Goal: Find specific page/section: Find specific page/section

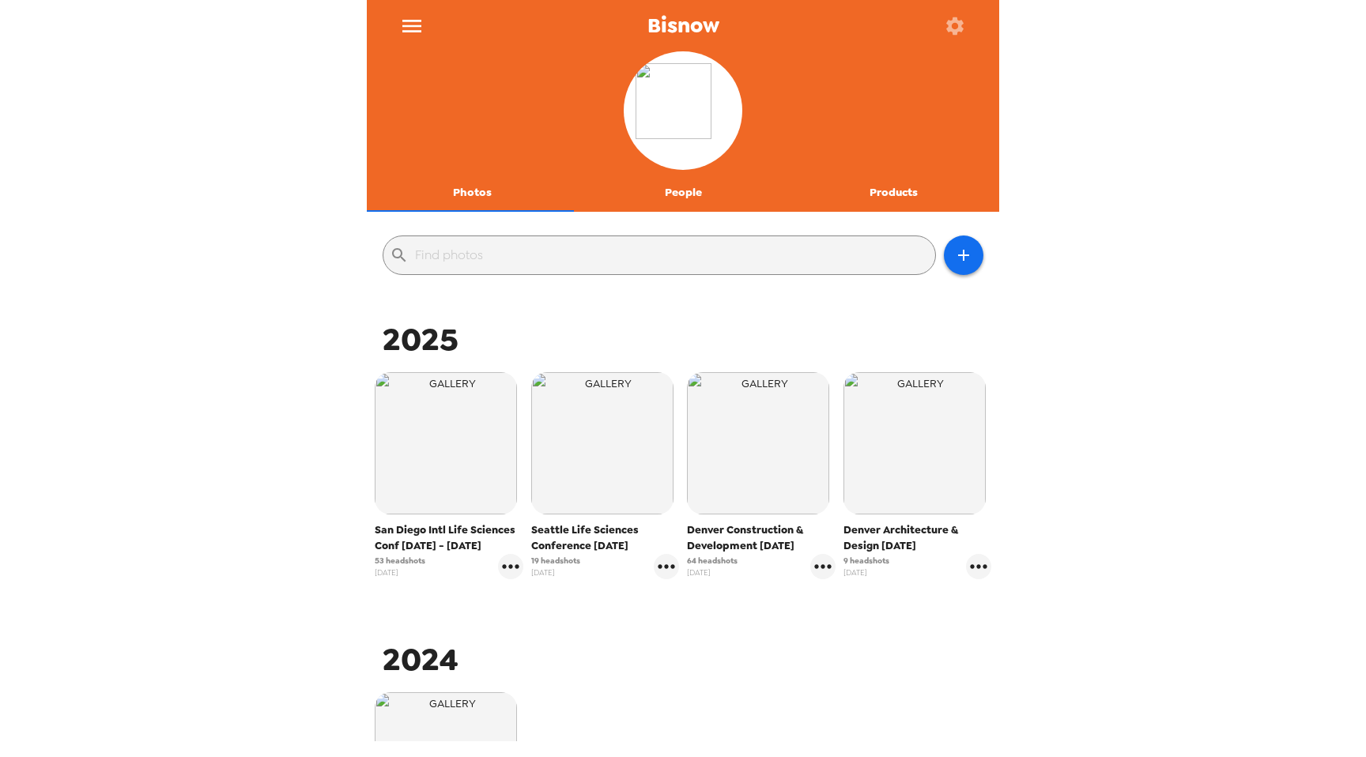
click at [413, 29] on icon "menu" at bounding box center [411, 26] width 19 height 13
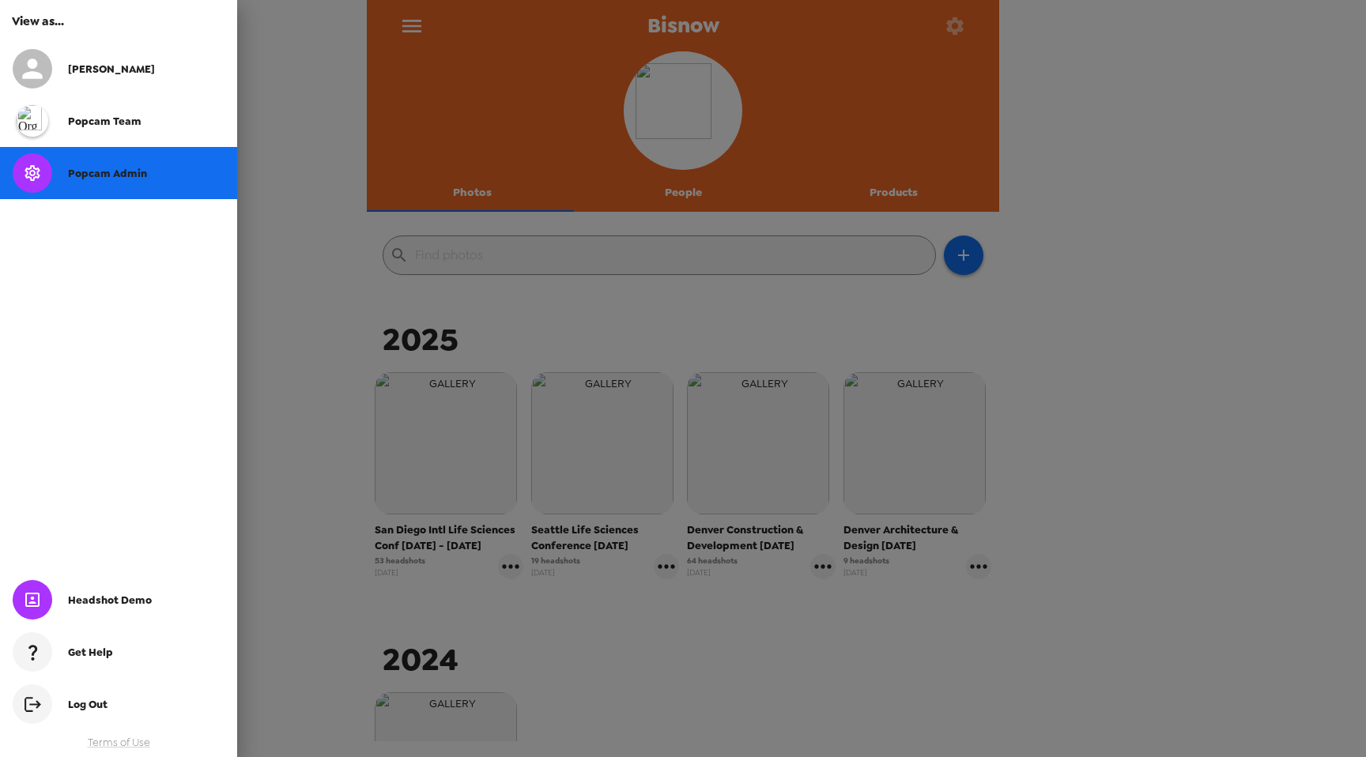
click at [124, 83] on div "Nate" at bounding box center [118, 69] width 237 height 52
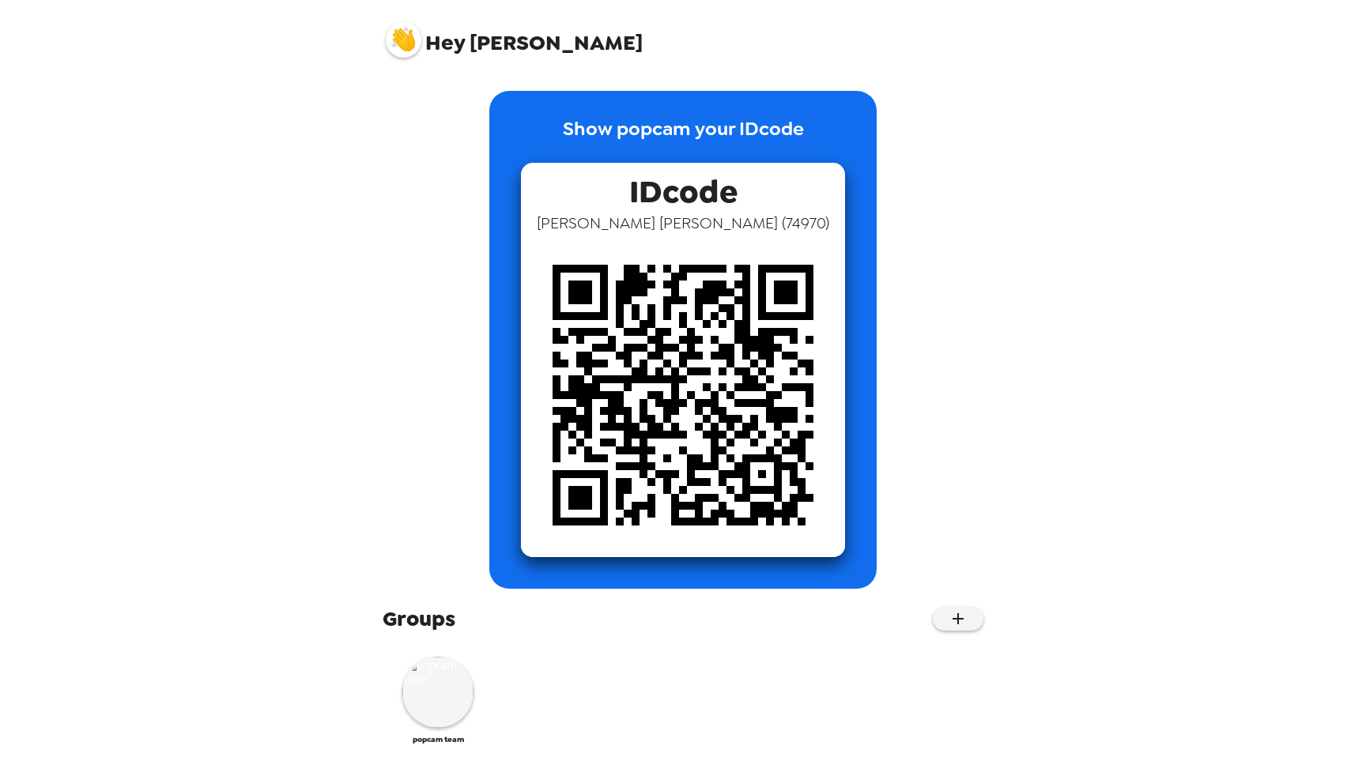
click at [402, 53] on img at bounding box center [404, 40] width 36 height 36
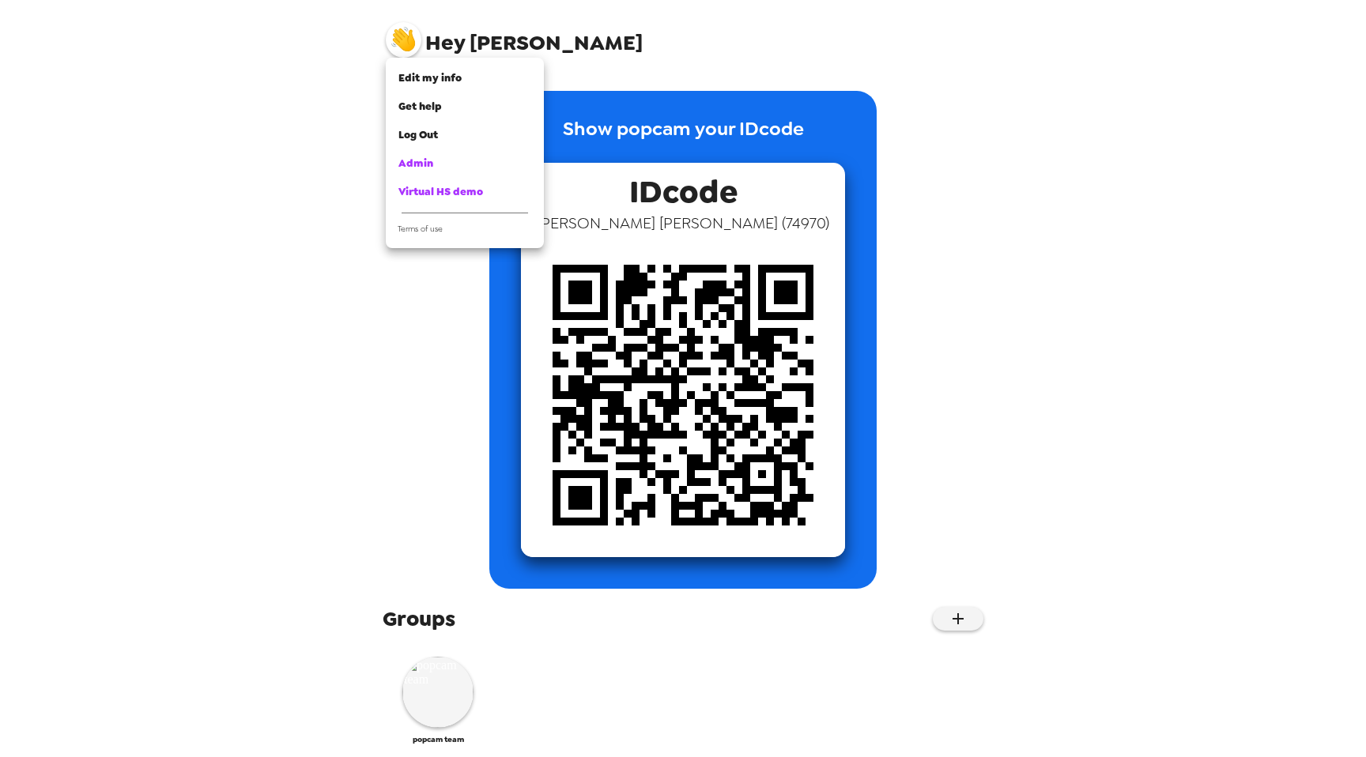
click at [394, 10] on div at bounding box center [683, 378] width 1366 height 757
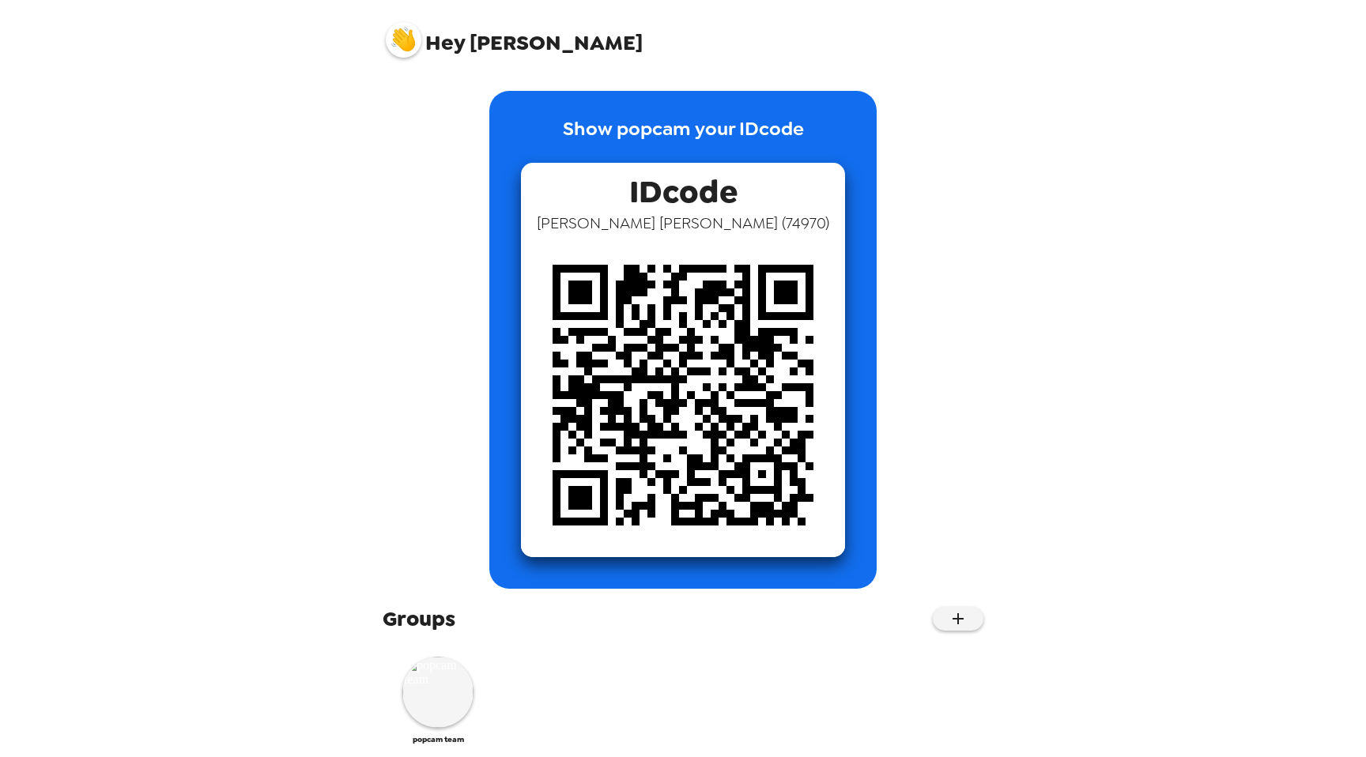
click at [401, 42] on img at bounding box center [404, 40] width 36 height 36
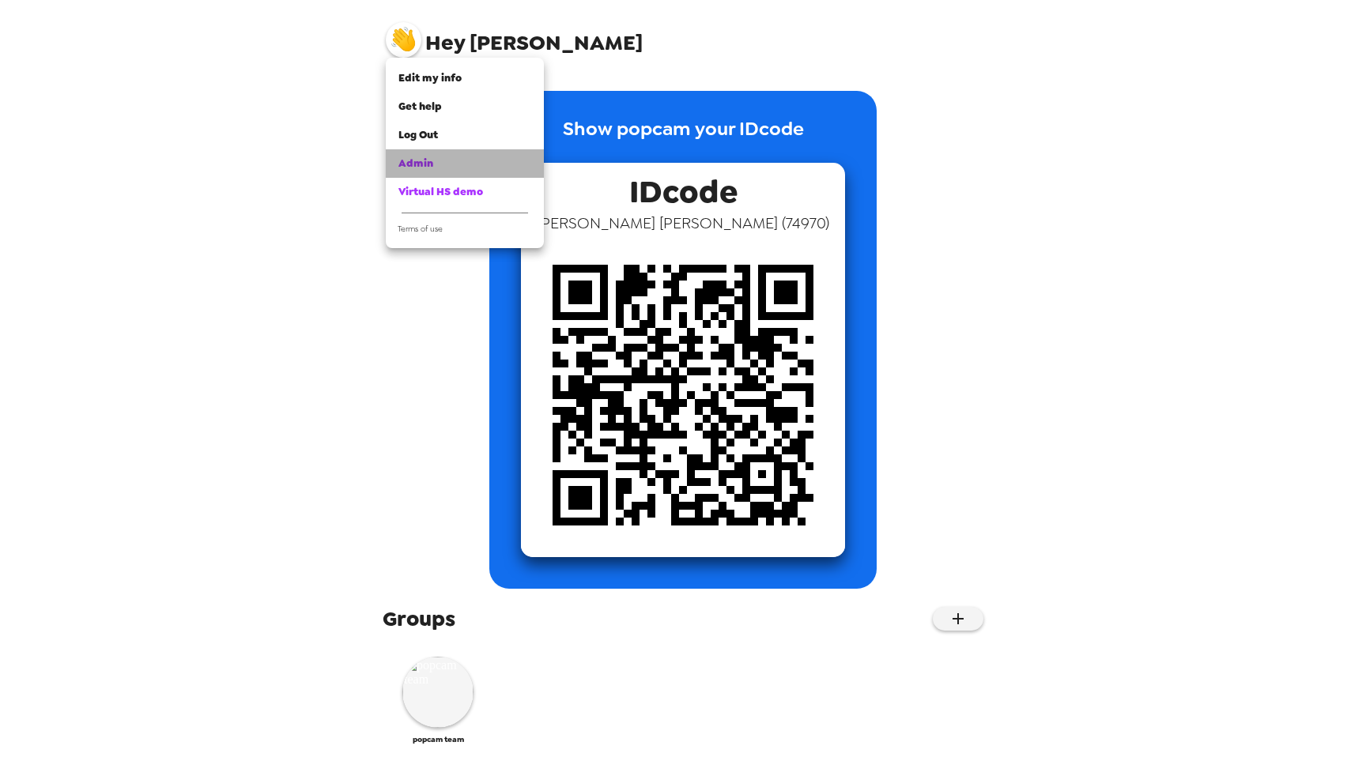
click at [424, 162] on span "Admin" at bounding box center [415, 163] width 35 height 13
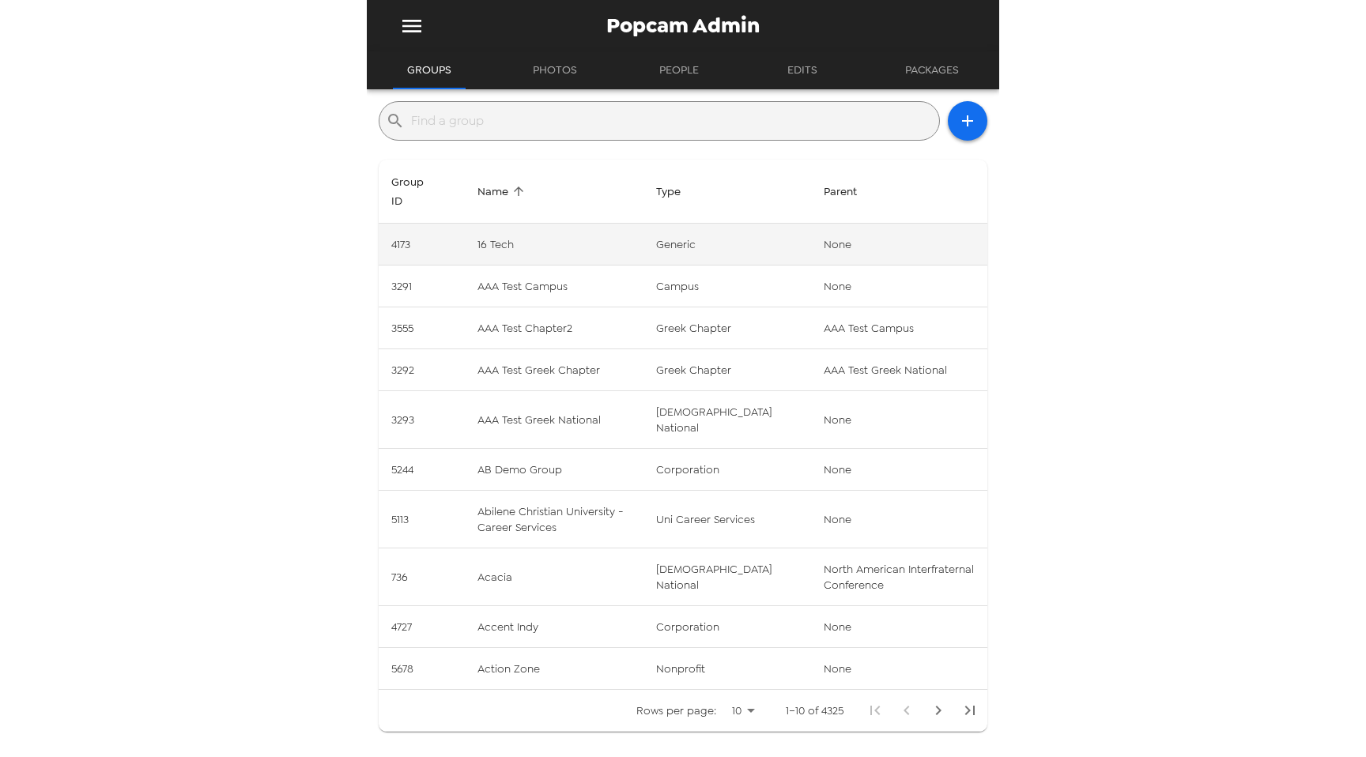
click at [507, 240] on td "16 Tech" at bounding box center [554, 245] width 179 height 42
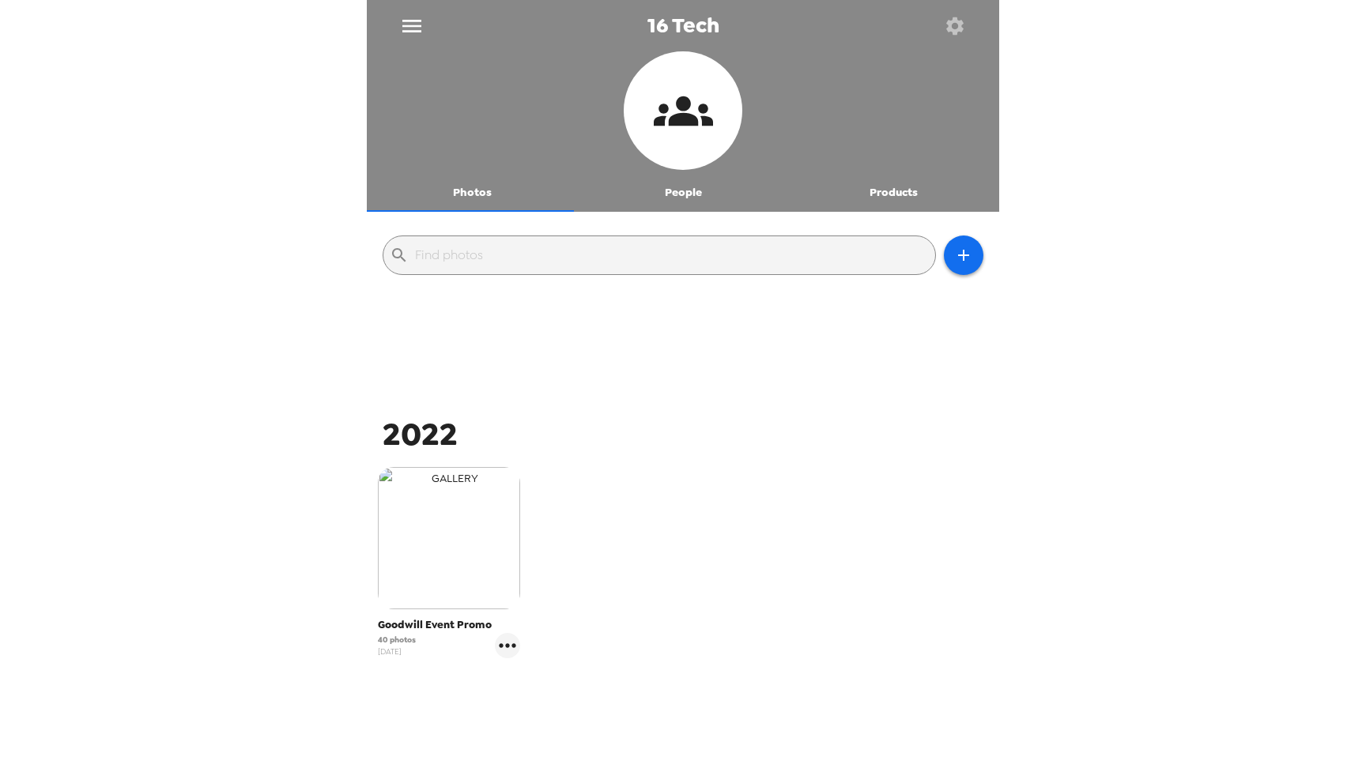
click at [438, 564] on img "button" at bounding box center [449, 538] width 142 height 142
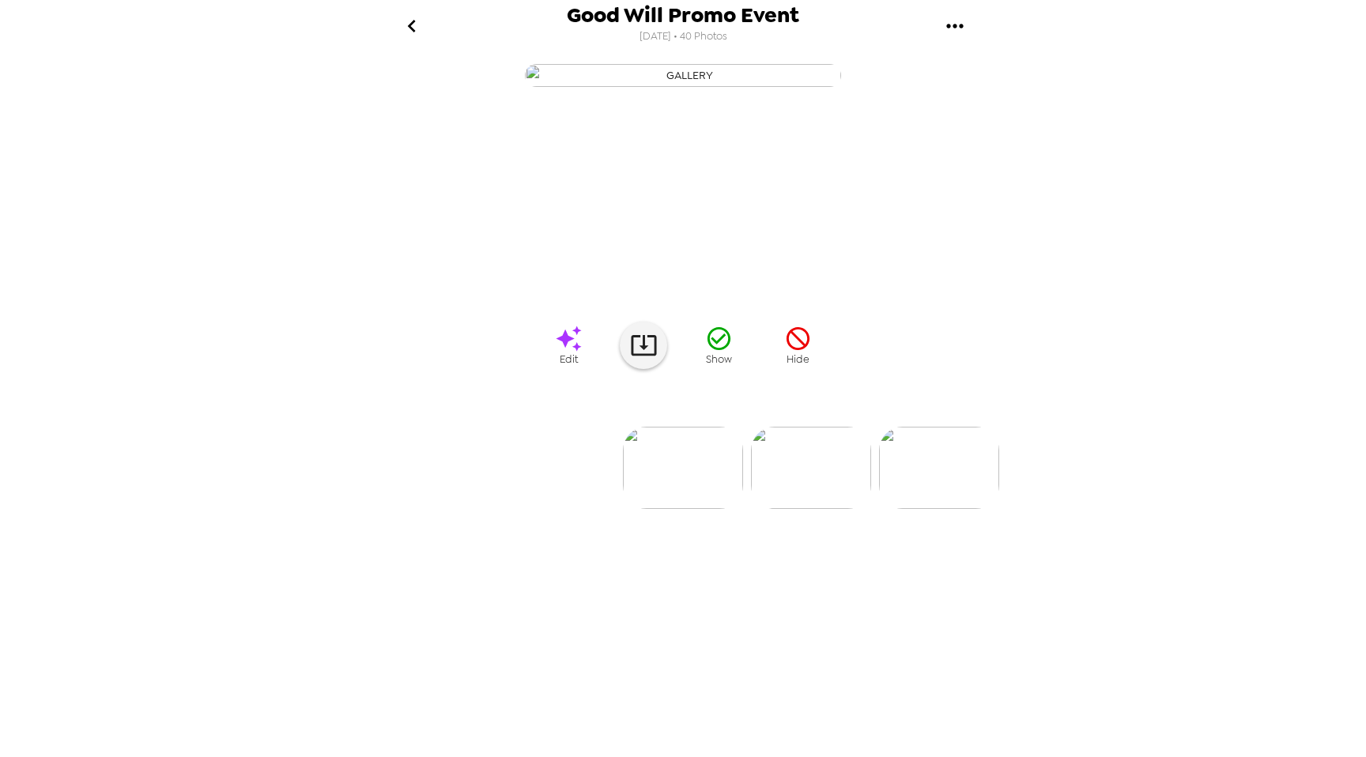
click at [411, 22] on icon "go back" at bounding box center [411, 26] width 8 height 13
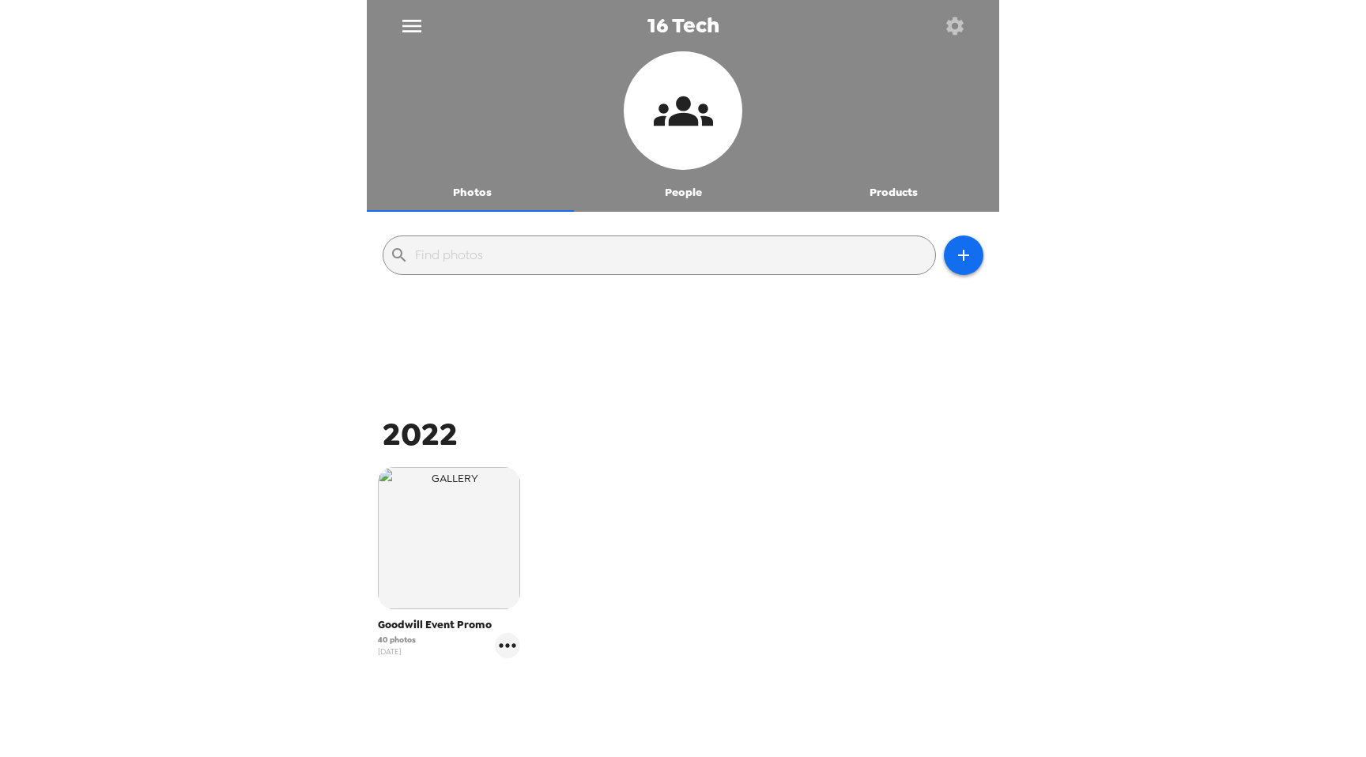
click at [407, 18] on icon "menu" at bounding box center [411, 25] width 25 height 25
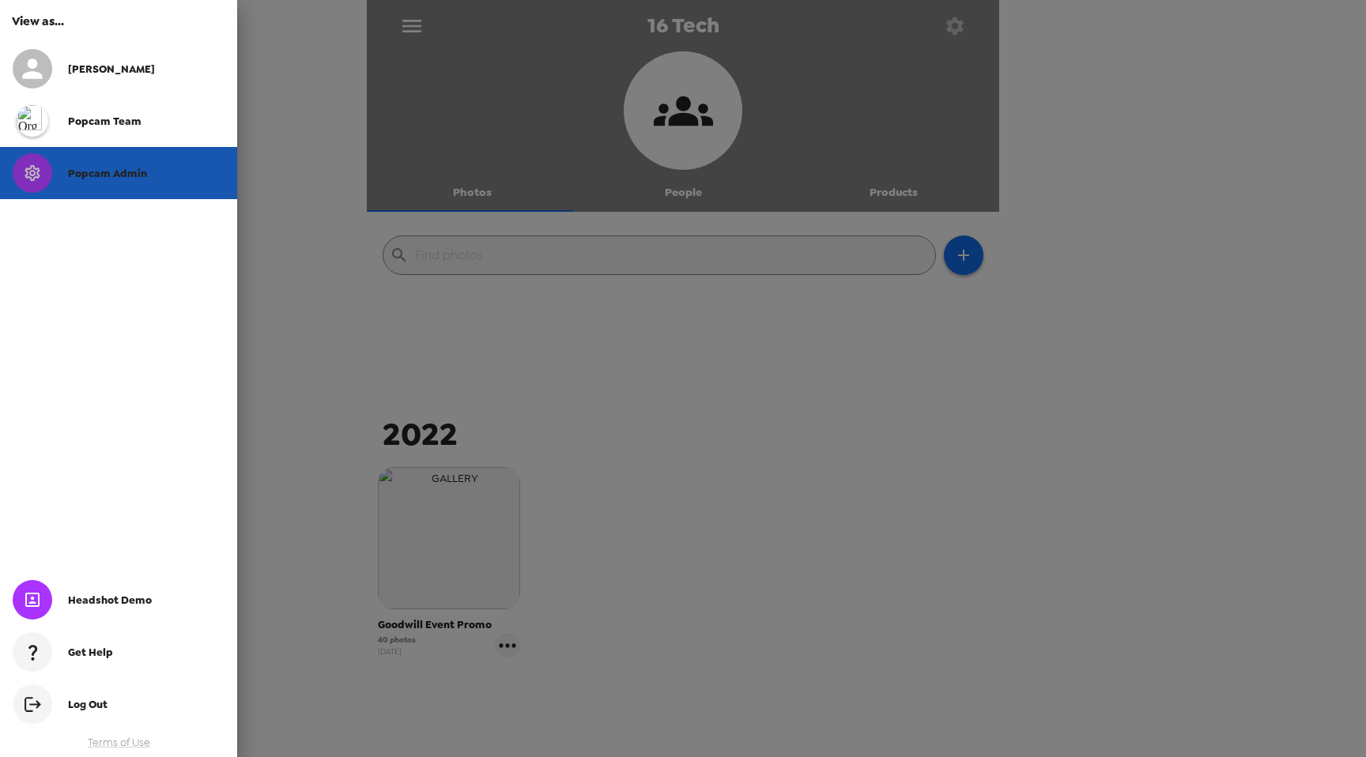
click at [79, 175] on span "Popcam Admin" at bounding box center [107, 173] width 79 height 13
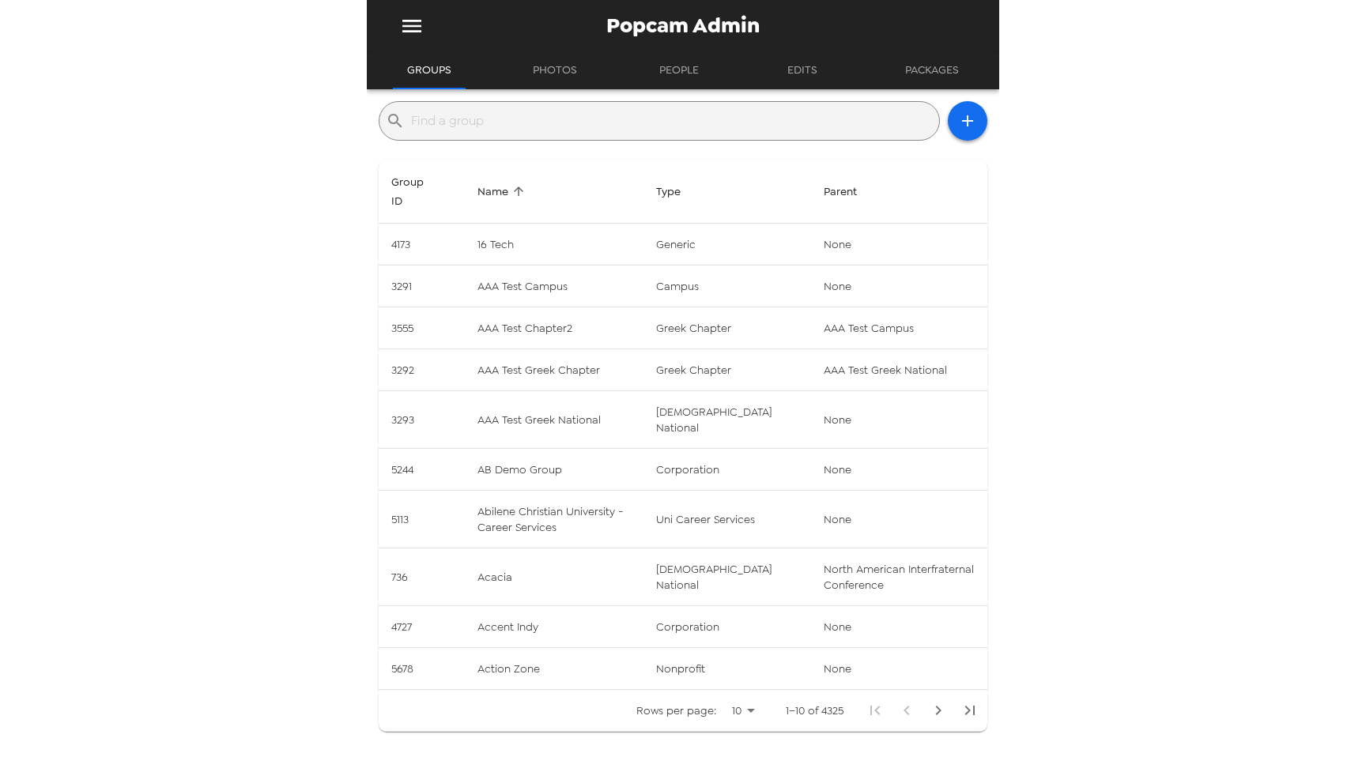
click at [597, 119] on input "text" at bounding box center [672, 120] width 522 height 25
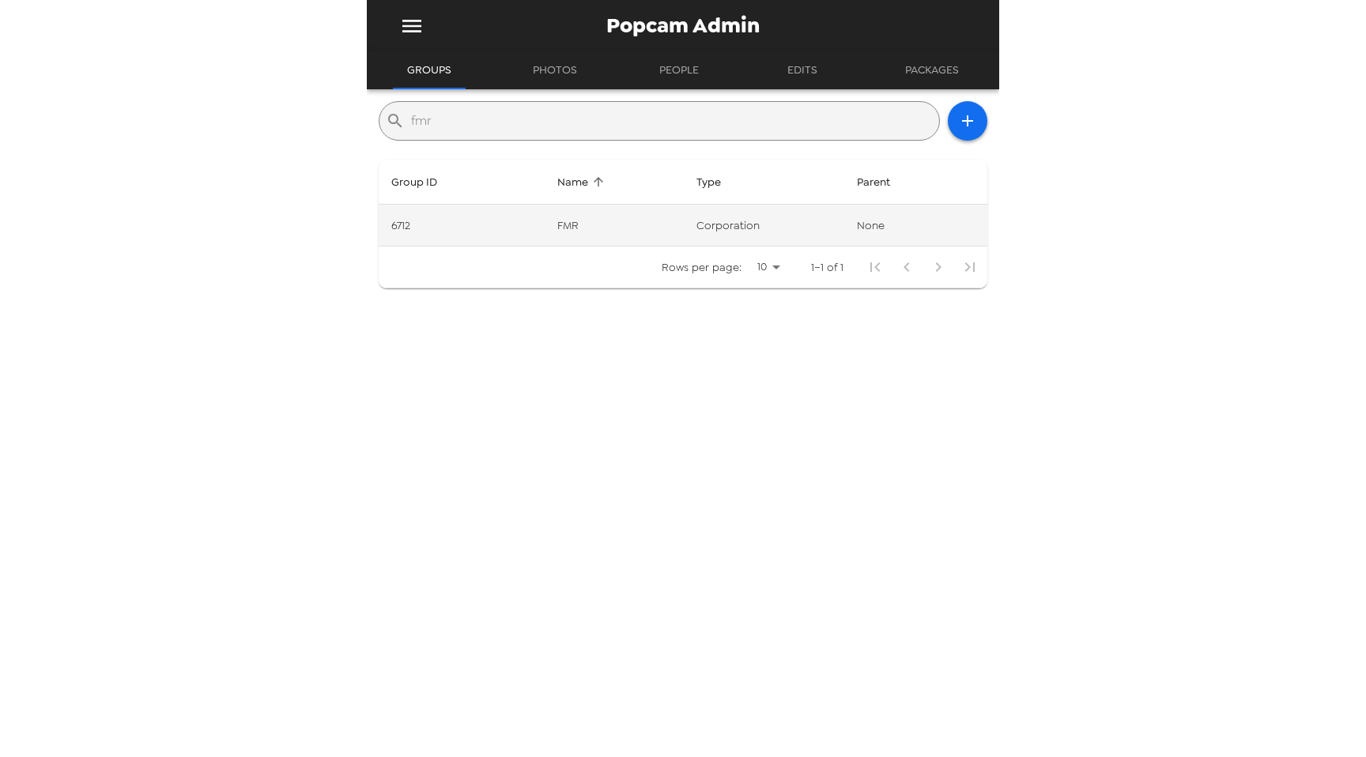
type input "fmr"
click at [462, 224] on td "6712" at bounding box center [462, 226] width 166 height 42
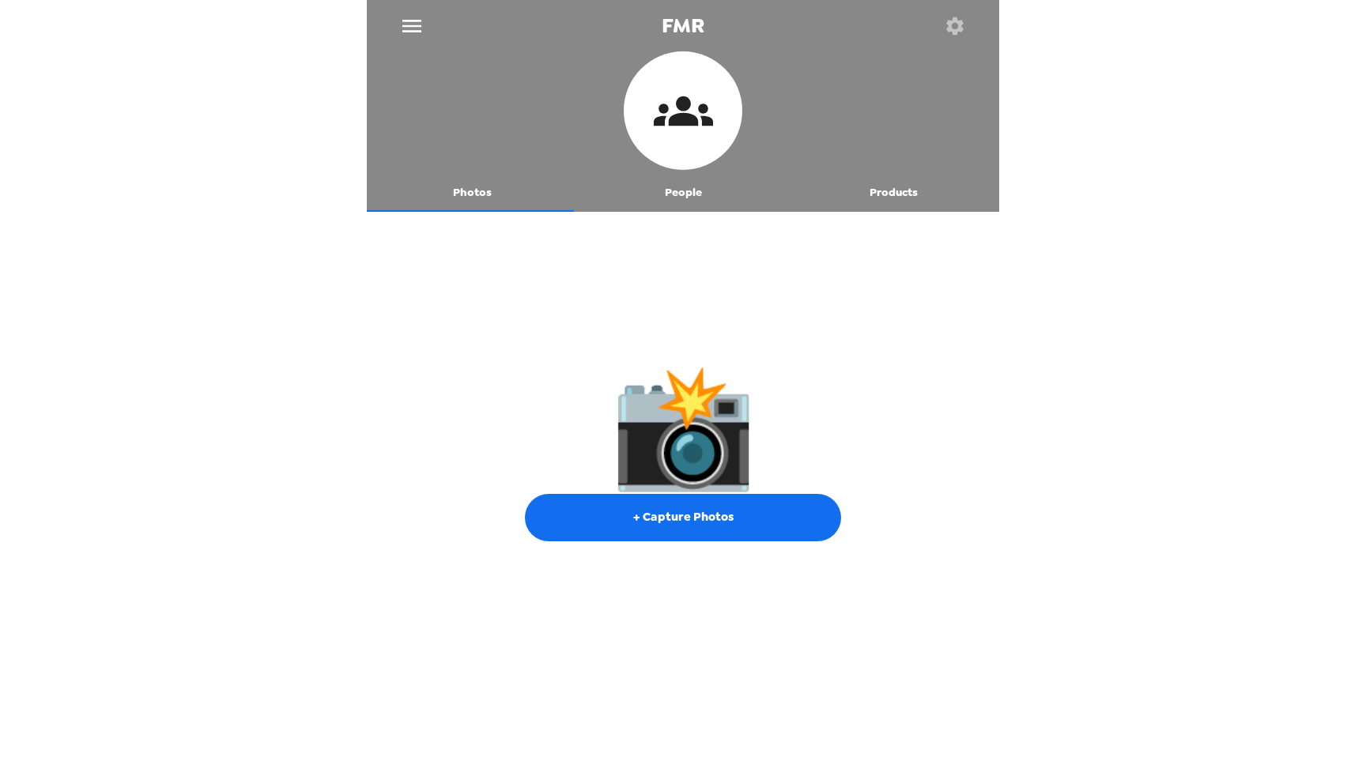
click at [481, 192] on button "Photos" at bounding box center [472, 193] width 211 height 38
click at [681, 200] on button "People" at bounding box center [683, 193] width 211 height 38
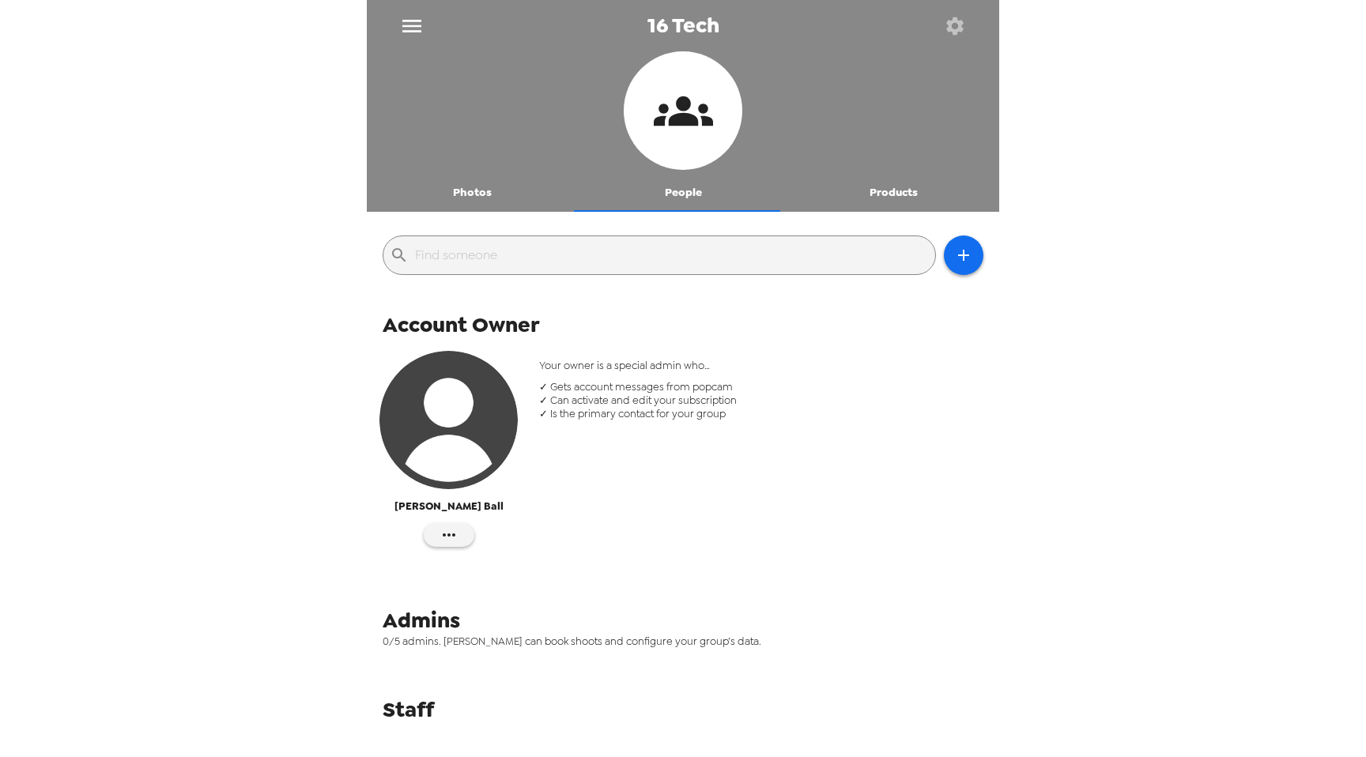
click at [411, 28] on icon "menu" at bounding box center [411, 25] width 25 height 25
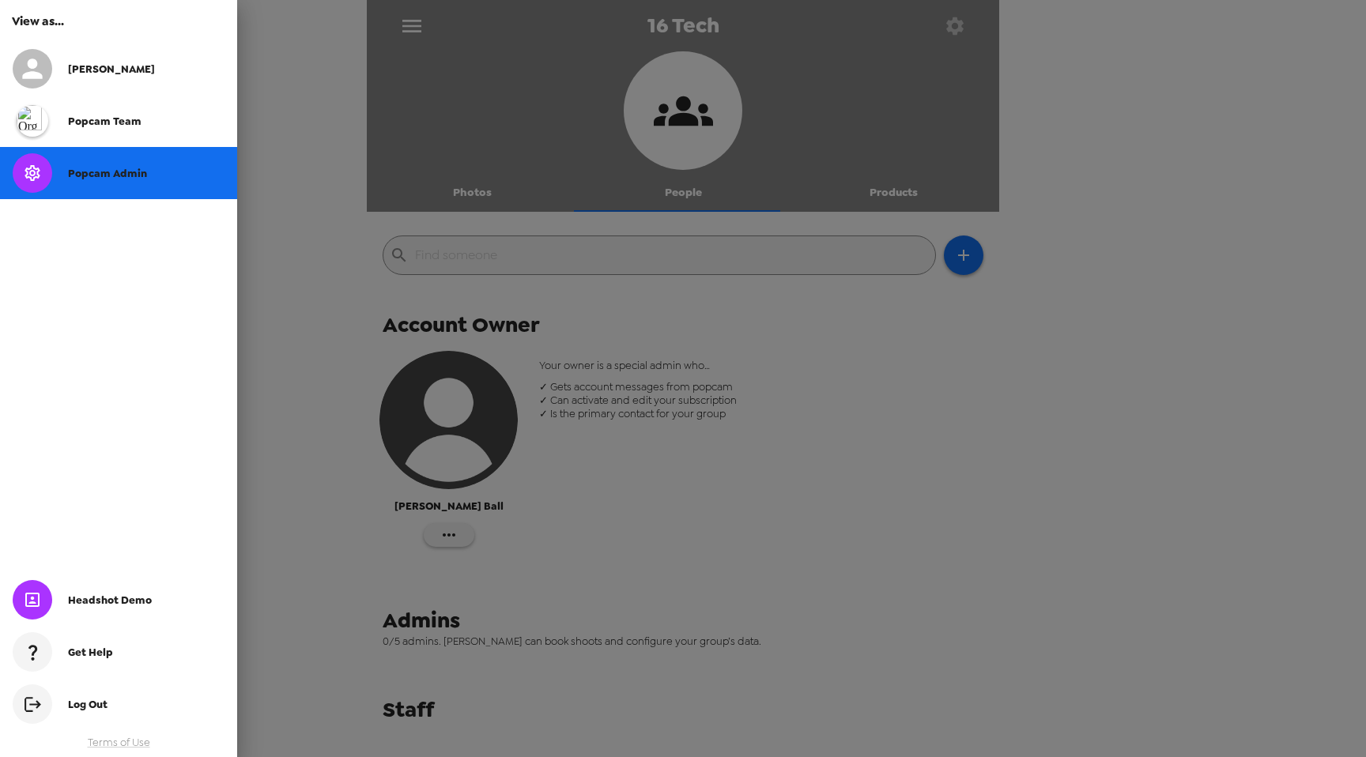
click at [118, 178] on span "Popcam Admin" at bounding box center [107, 173] width 79 height 13
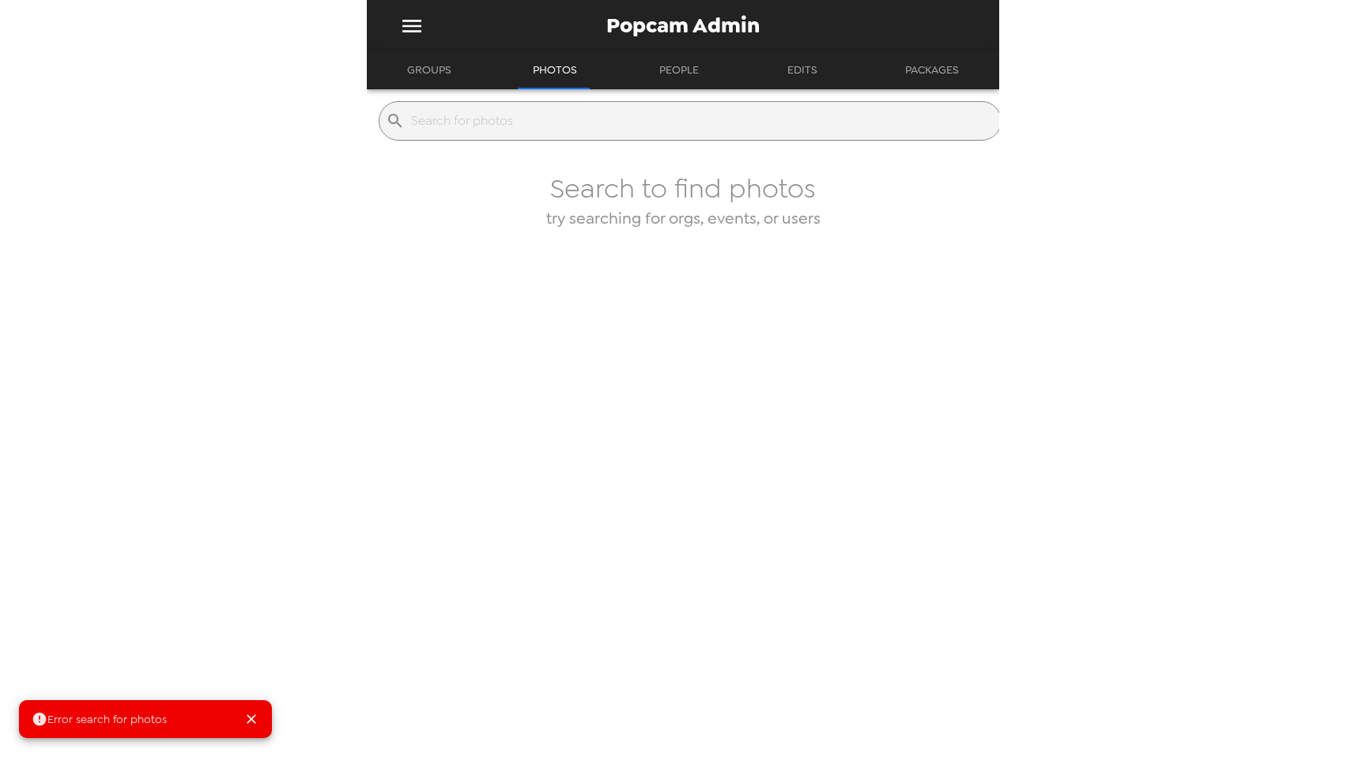
click at [429, 21] on button "menu" at bounding box center [411, 25] width 51 height 51
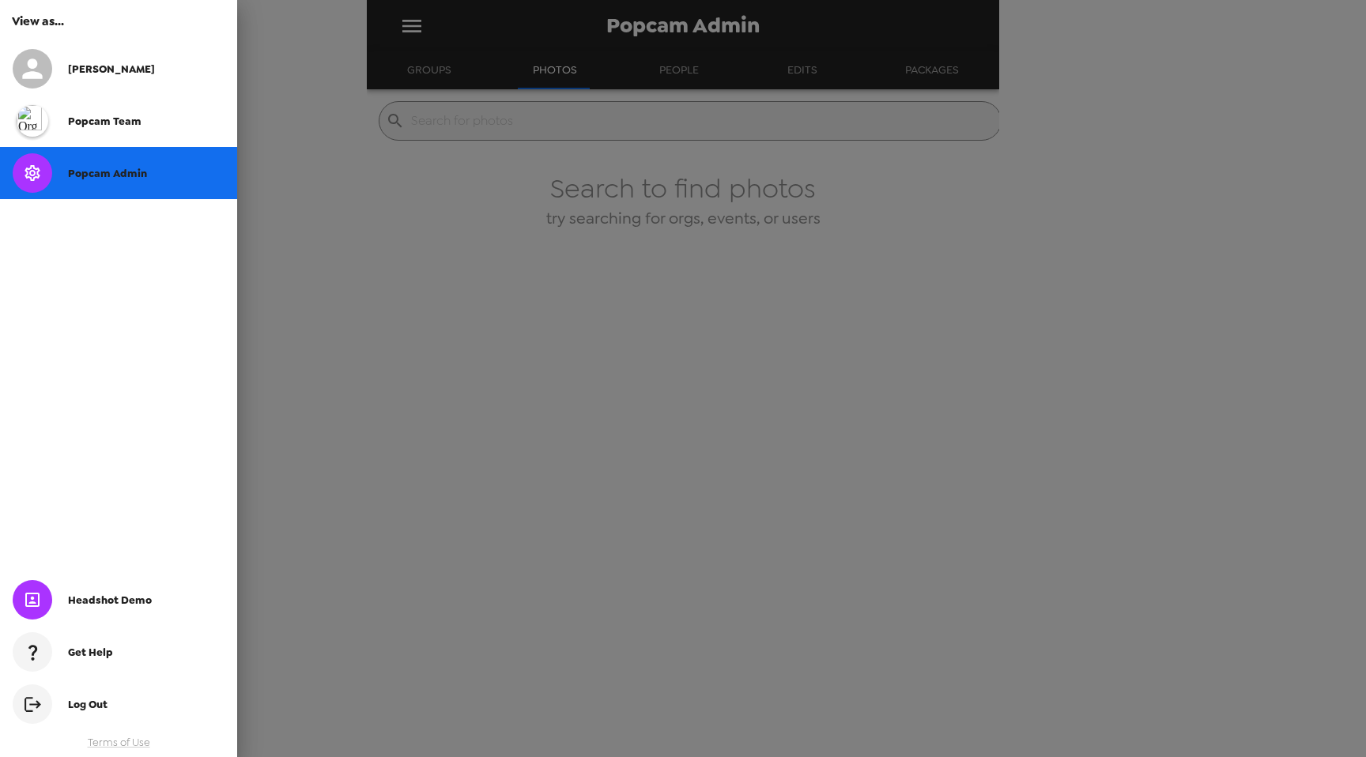
click at [428, 21] on div at bounding box center [683, 378] width 1366 height 757
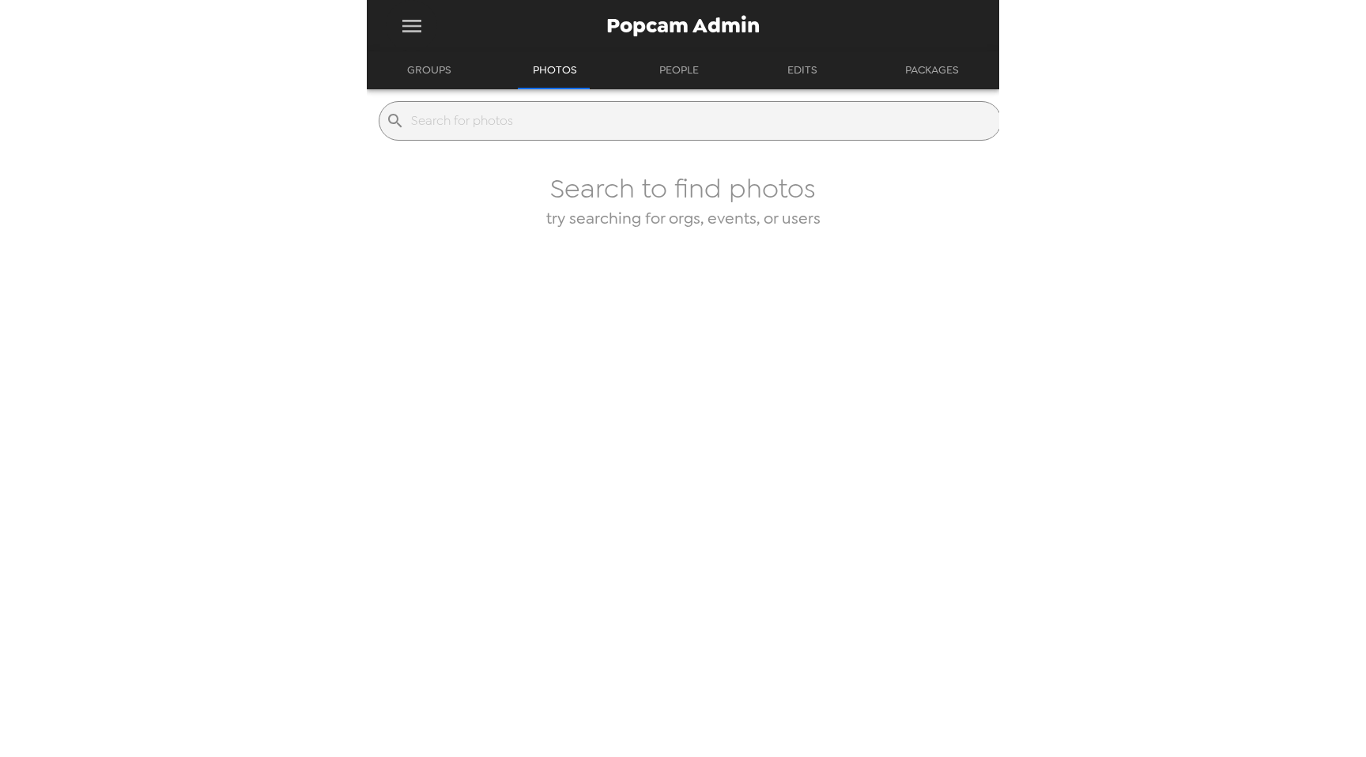
click at [409, 25] on icon "menu" at bounding box center [411, 26] width 19 height 13
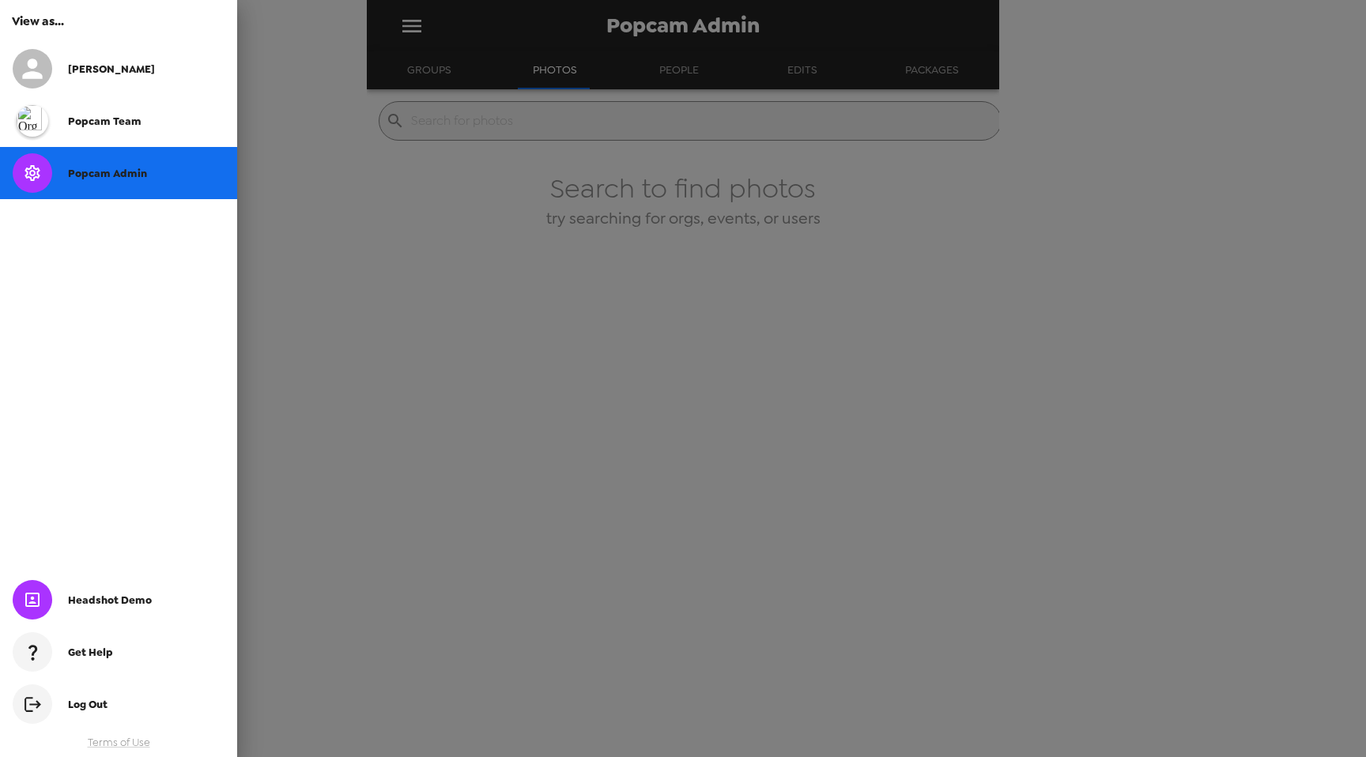
click at [123, 111] on div "popcam team" at bounding box center [118, 121] width 237 height 52
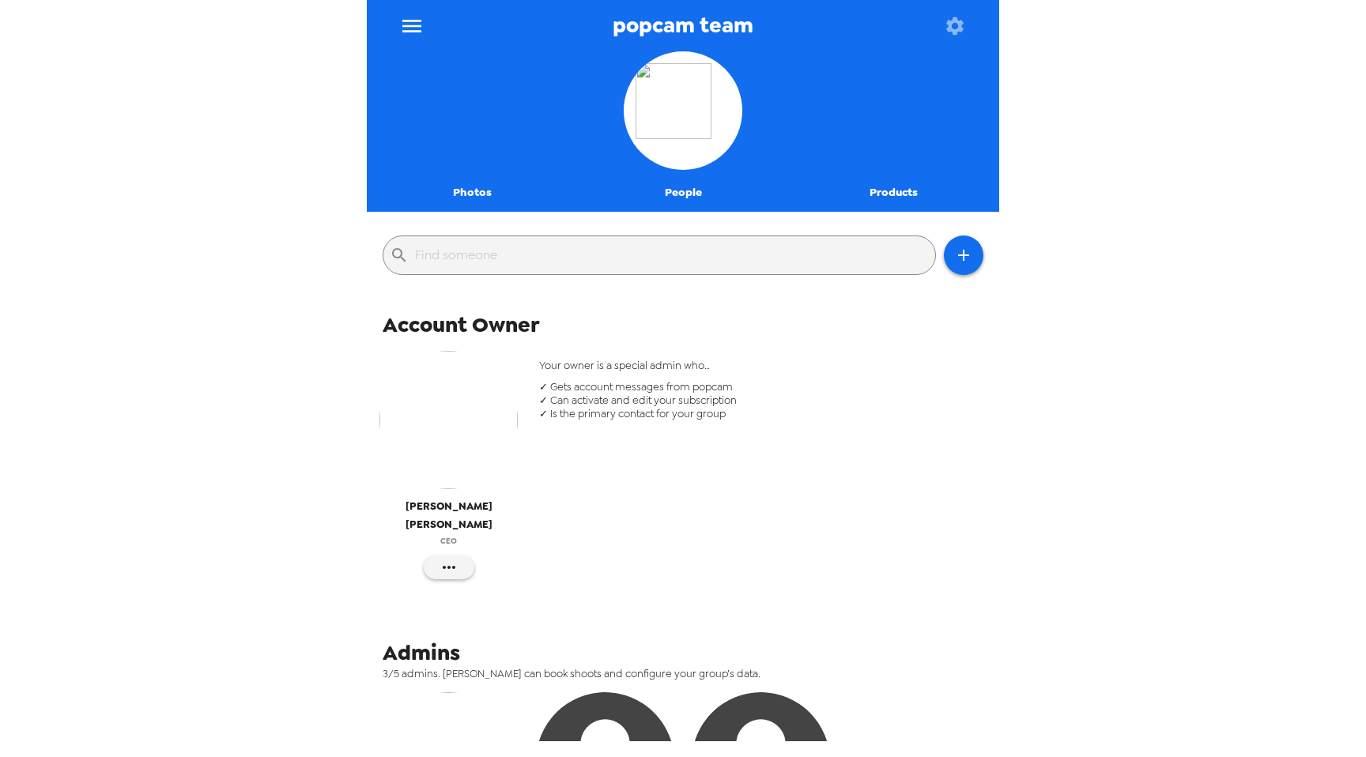
click at [266, 510] on div "popcam team Photos People Products ​ Account Owner Tyler Hromadka CEO Your owne…" at bounding box center [683, 378] width 1366 height 757
click at [457, 439] on img "button" at bounding box center [448, 420] width 138 height 138
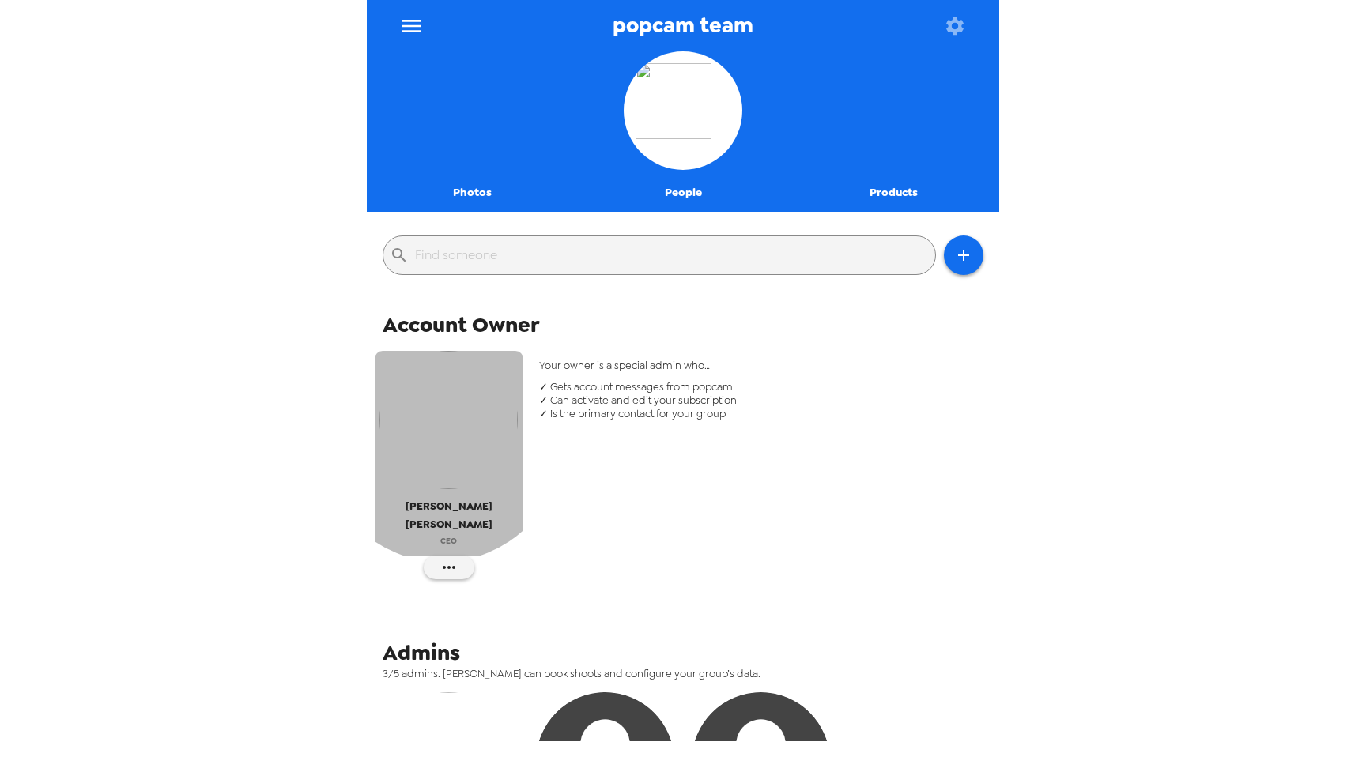
click at [445, 440] on img "button" at bounding box center [448, 420] width 138 height 138
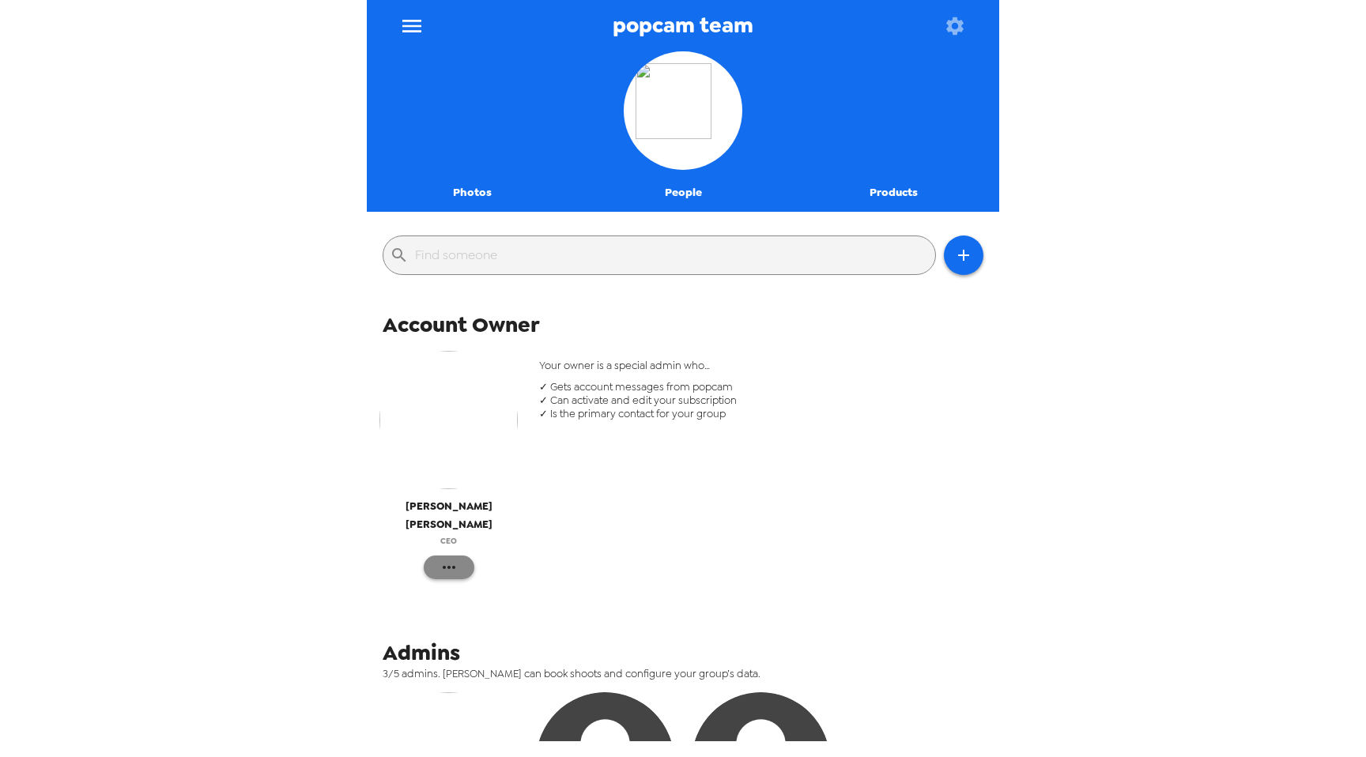
click at [451, 558] on icon "button" at bounding box center [448, 567] width 19 height 19
click at [208, 538] on div at bounding box center [683, 378] width 1366 height 757
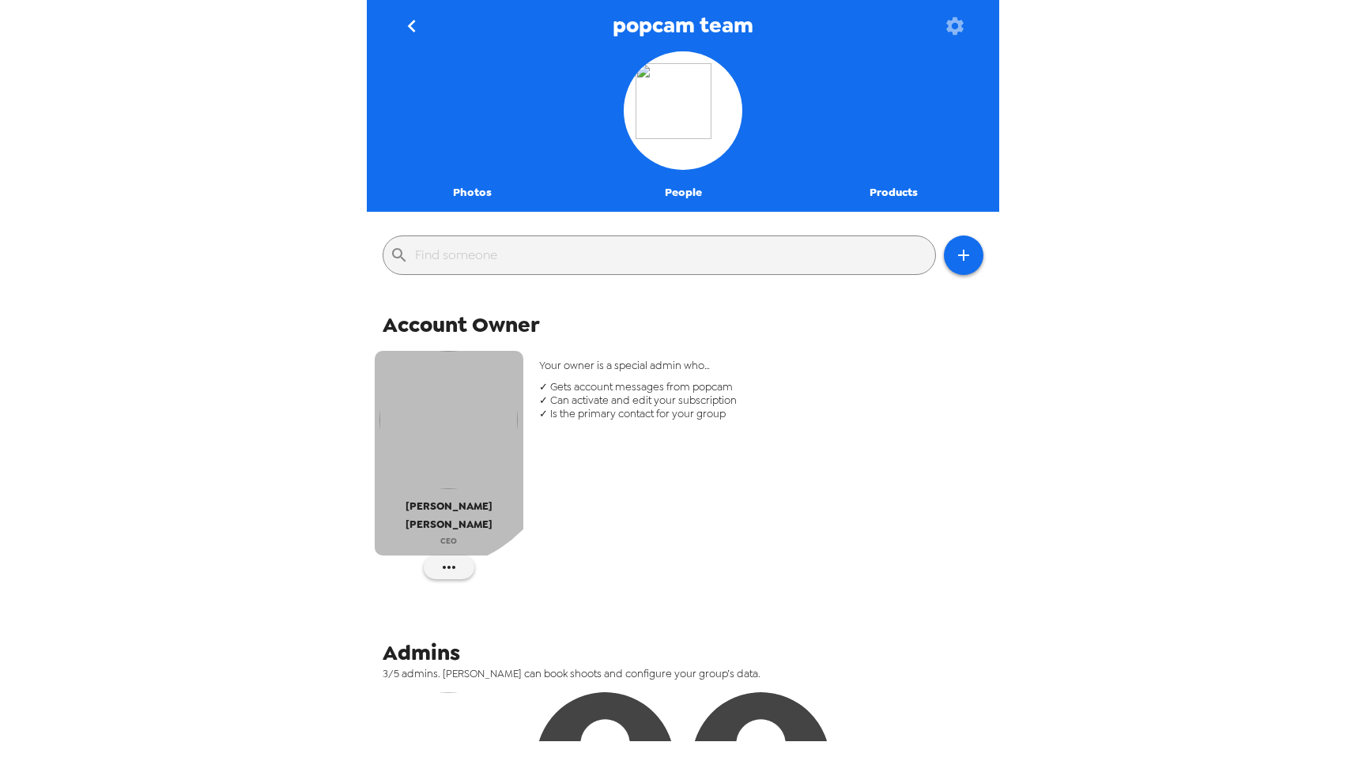
click at [433, 439] on img "button" at bounding box center [448, 420] width 138 height 138
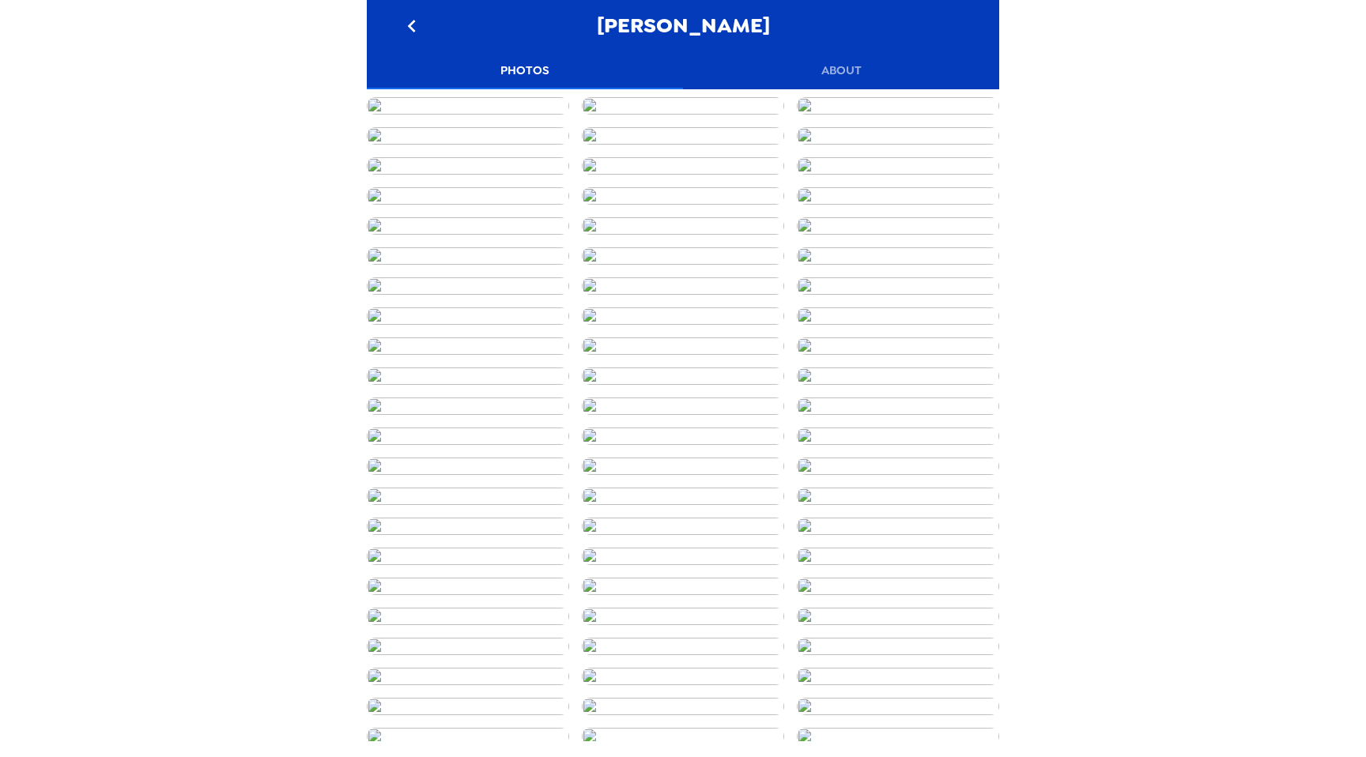
click at [471, 115] on img at bounding box center [468, 105] width 202 height 17
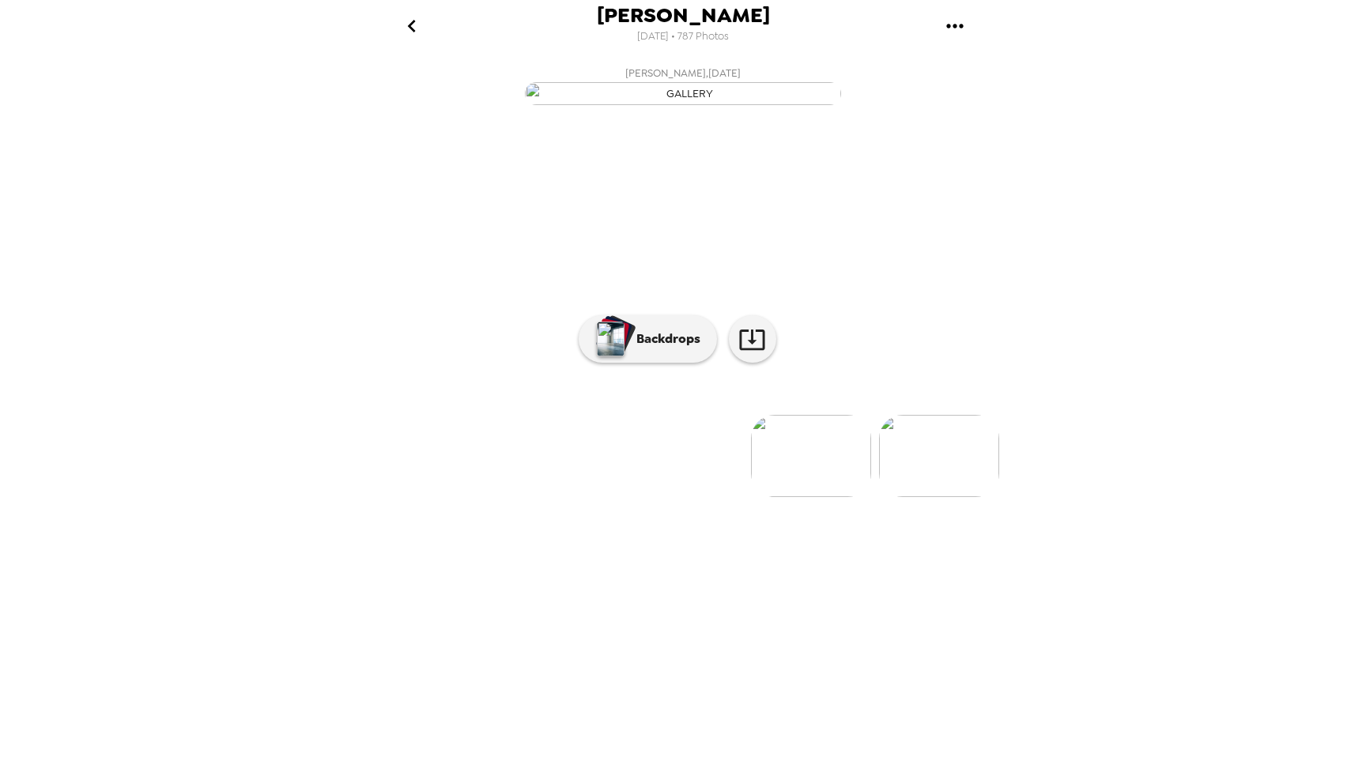
click at [828, 497] on img at bounding box center [811, 456] width 120 height 82
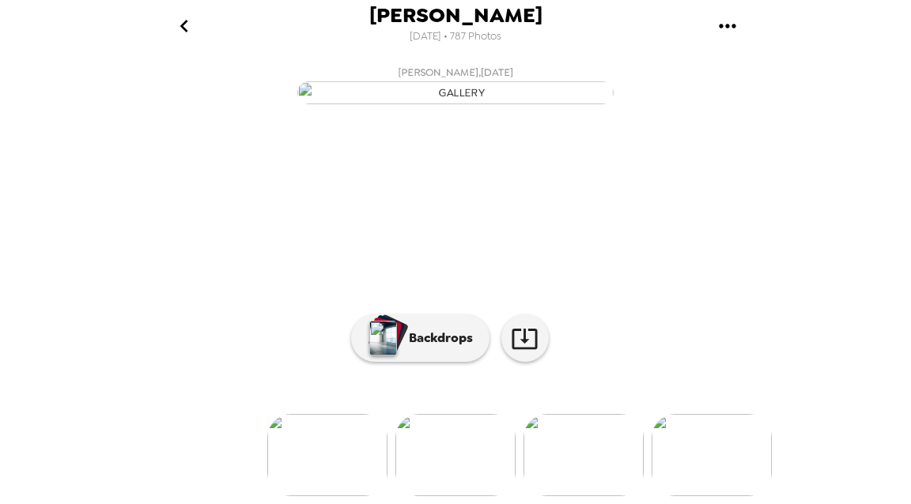
scroll to position [194, 0]
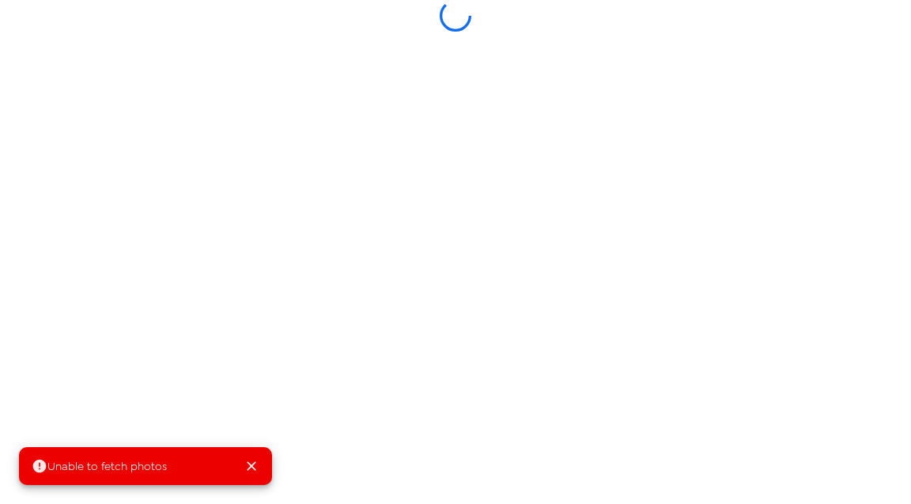
click at [250, 466] on icon "Close" at bounding box center [251, 466] width 9 height 9
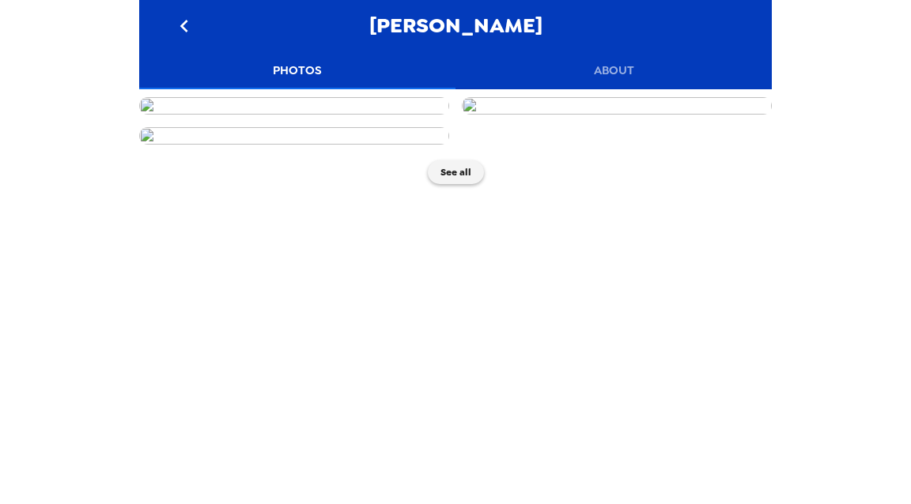
click at [363, 115] on img at bounding box center [294, 105] width 310 height 17
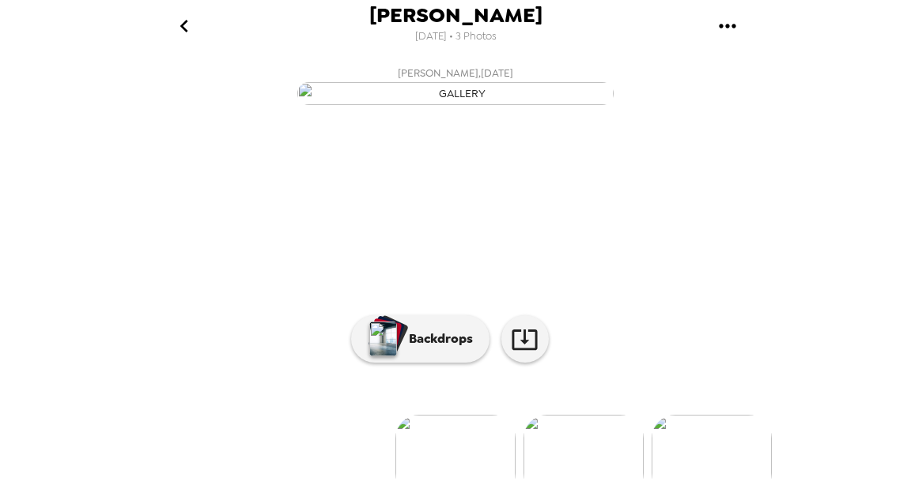
scroll to position [175, 0]
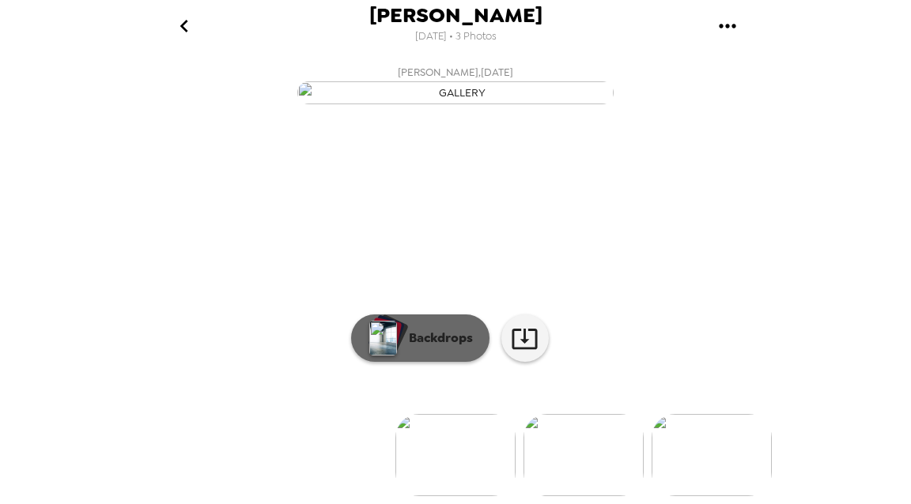
click at [400, 341] on button "Backdrops" at bounding box center [420, 338] width 138 height 47
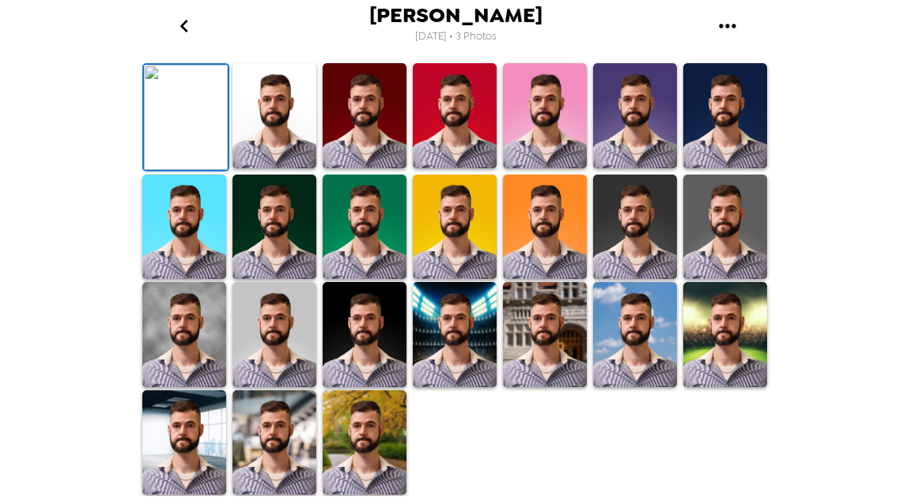
scroll to position [143, 0]
click at [594, 44] on icon "button" at bounding box center [590, 31] width 28 height 28
click at [850, 264] on div "[PERSON_NAME] D [DATE] • 3 Photos [PERSON_NAME] , [DATE] Backdrops" at bounding box center [455, 252] width 911 height 504
click at [188, 28] on icon "go back" at bounding box center [184, 25] width 25 height 25
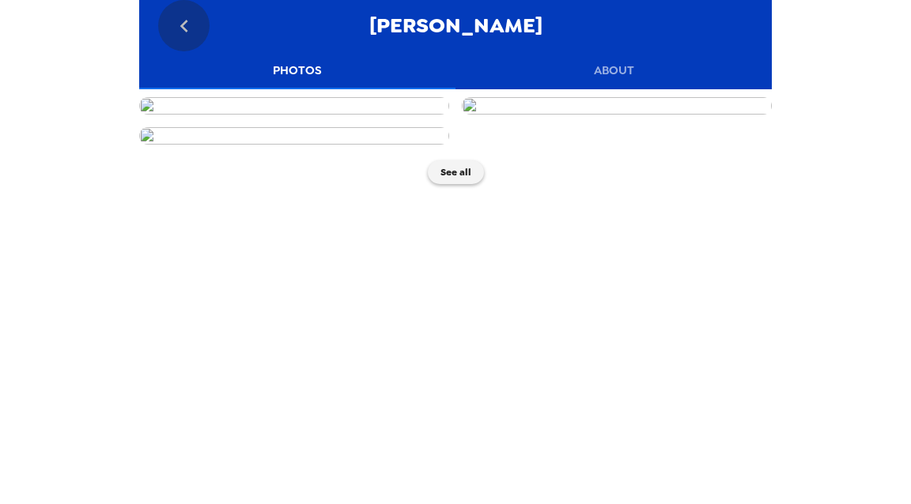
click at [188, 28] on icon "go back" at bounding box center [184, 25] width 25 height 25
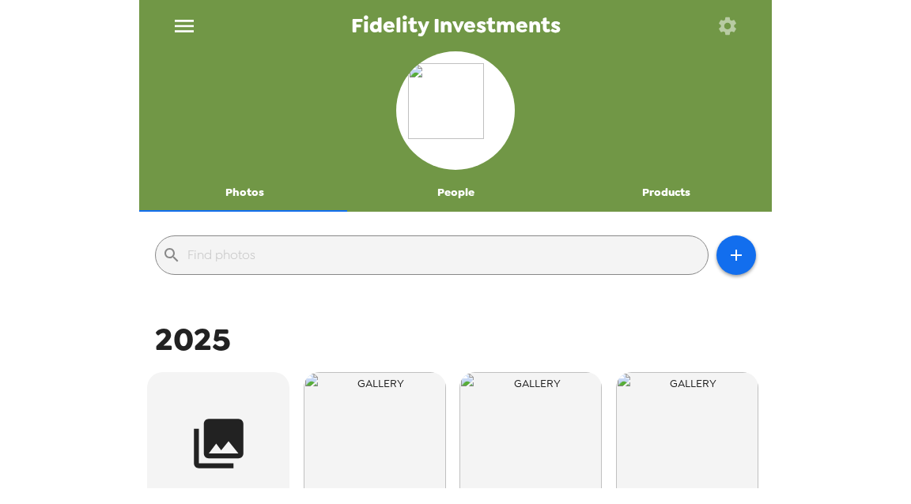
click at [251, 251] on input "text" at bounding box center [444, 255] width 514 height 25
click at [868, 311] on div "Fidelity Investments Photos People Products ​ 2025 Finance University Live, Bos…" at bounding box center [455, 252] width 911 height 504
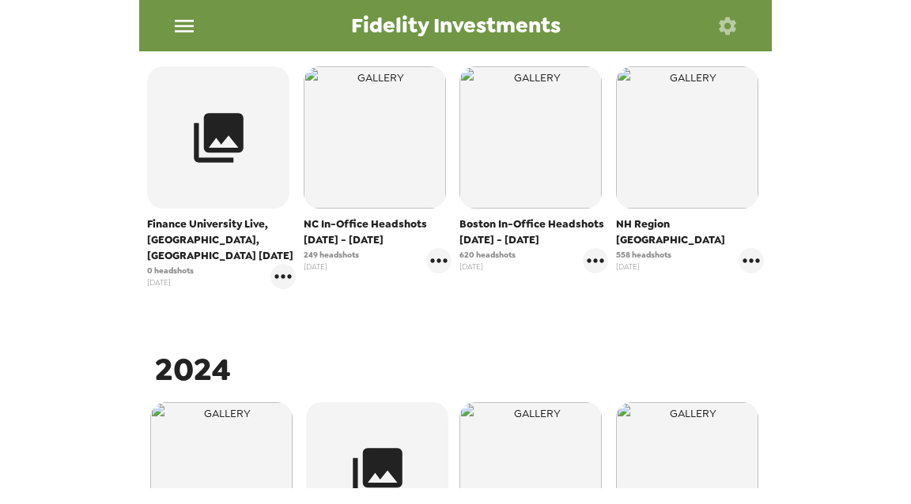
scroll to position [282, 0]
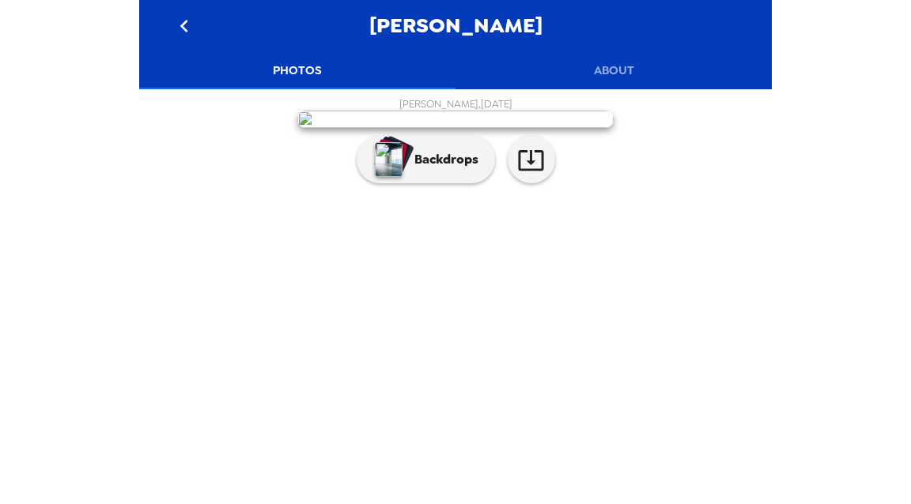
scroll to position [96, 0]
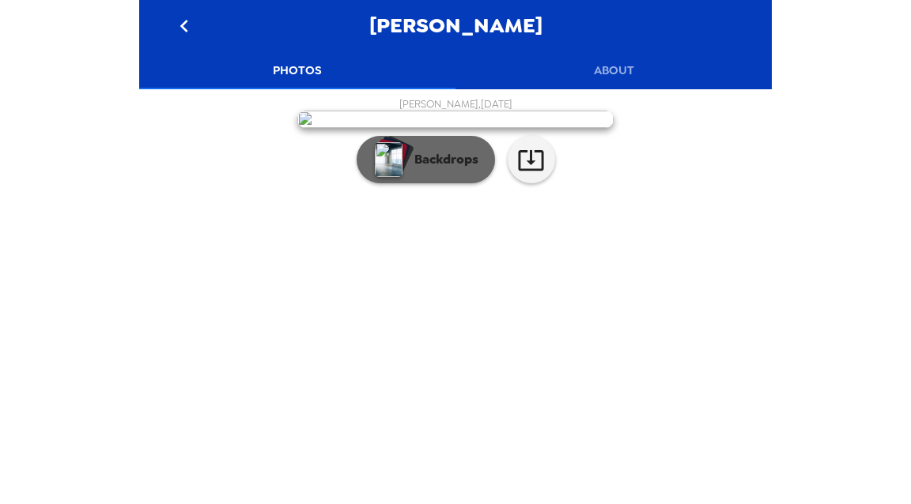
click at [438, 169] on p "Backdrops" at bounding box center [442, 159] width 72 height 19
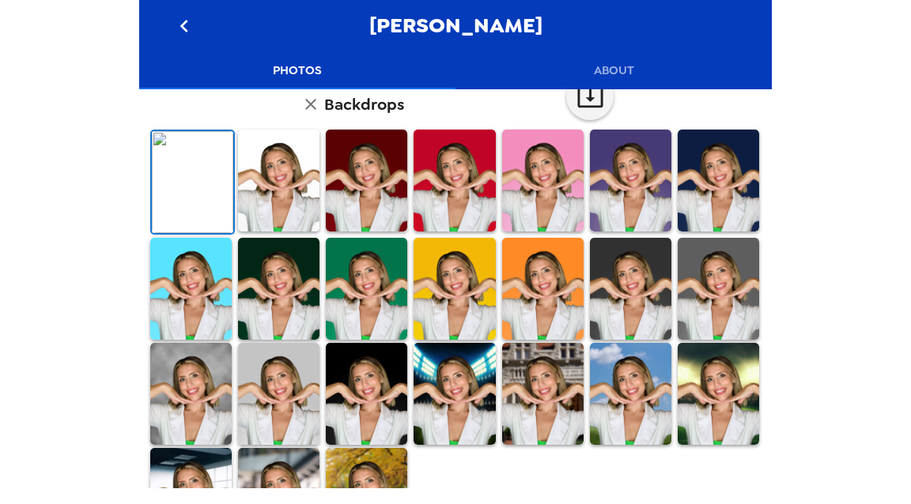
scroll to position [55, 0]
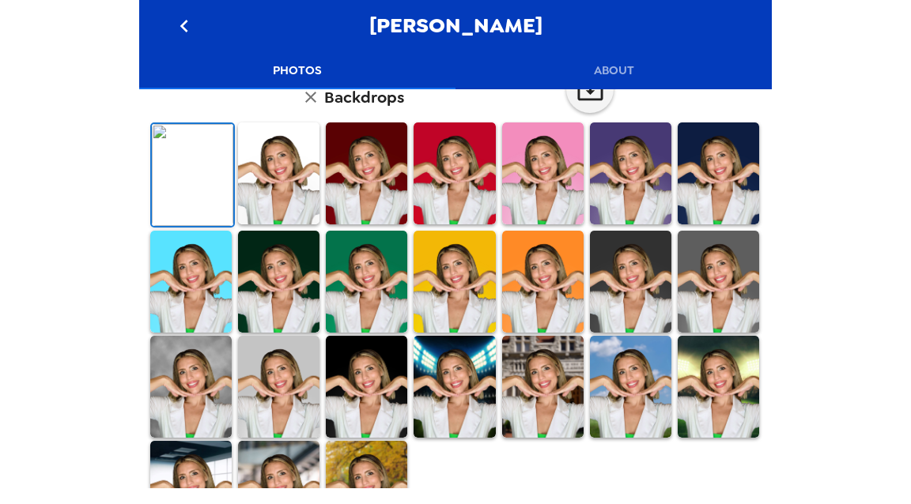
click at [167, 234] on div "[PERSON_NAME] , [DATE] Backdrops" at bounding box center [455, 294] width 617 height 502
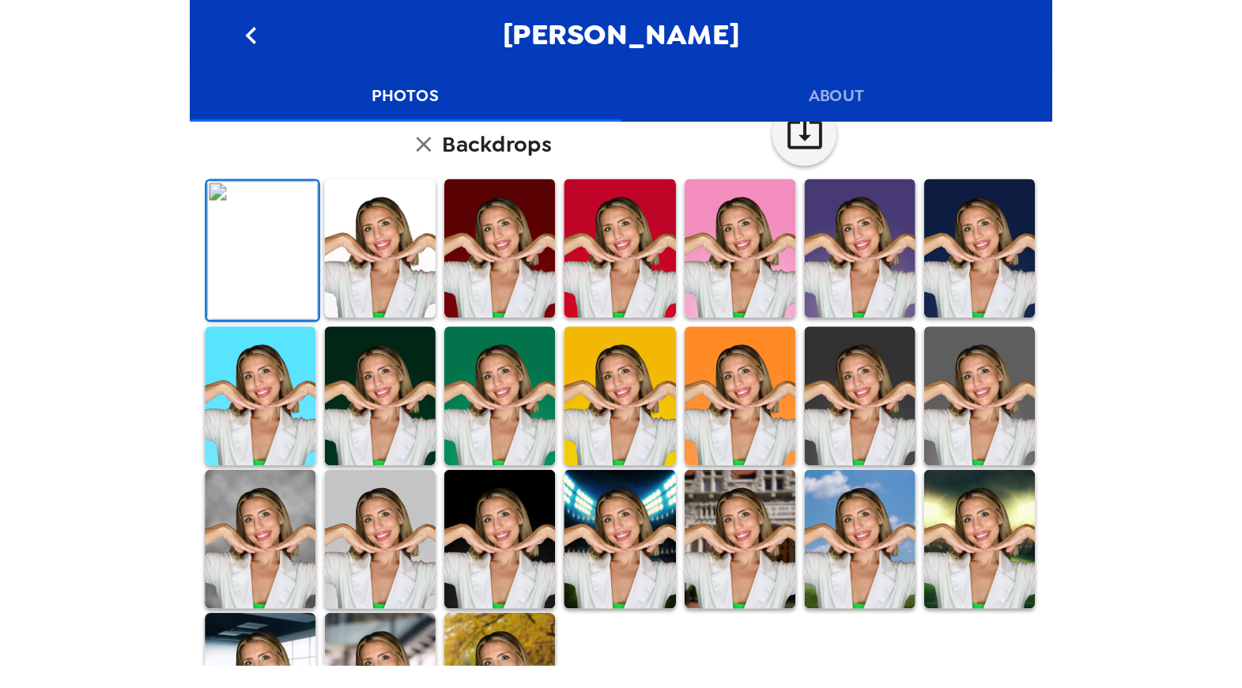
scroll to position [0, 0]
